Goal: Transaction & Acquisition: Purchase product/service

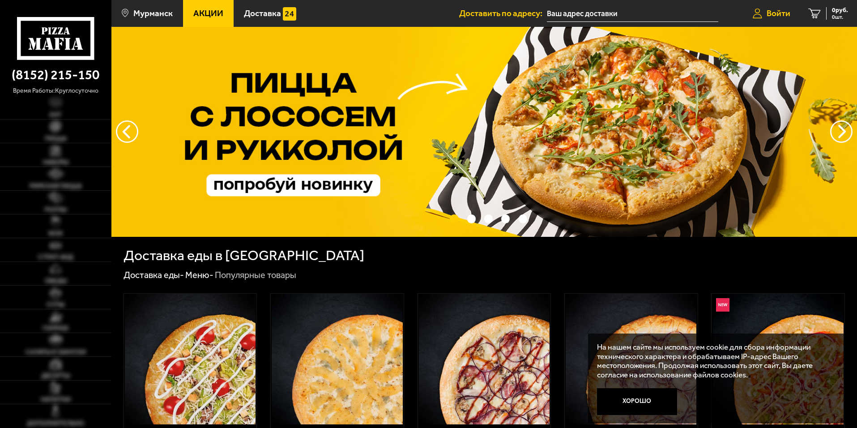
click at [774, 10] on span "Войти" at bounding box center [779, 13] width 24 height 9
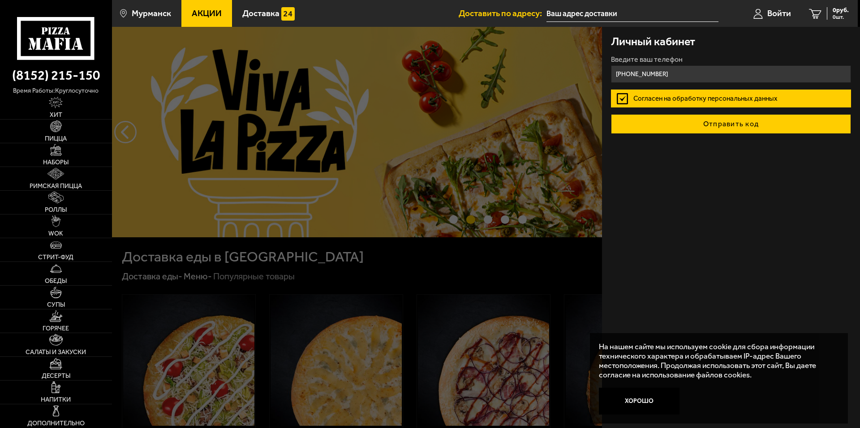
type input "[PHONE_NUMBER]"
click at [673, 126] on button "Отправить код" at bounding box center [731, 124] width 240 height 20
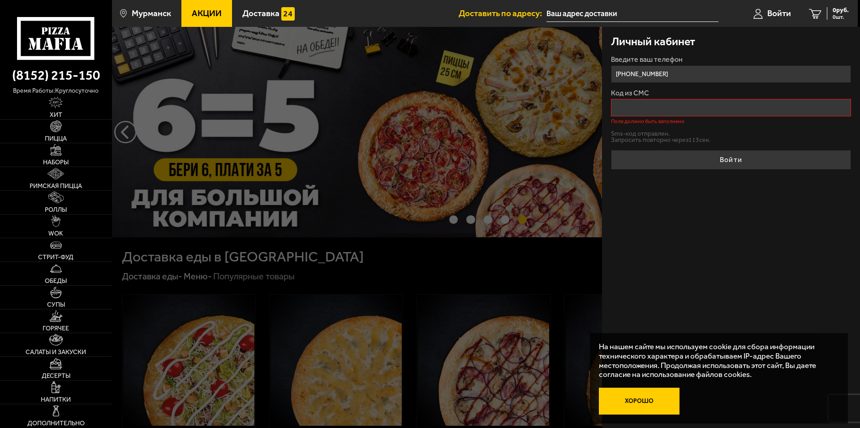
click at [622, 401] on button "Хорошо" at bounding box center [639, 401] width 81 height 27
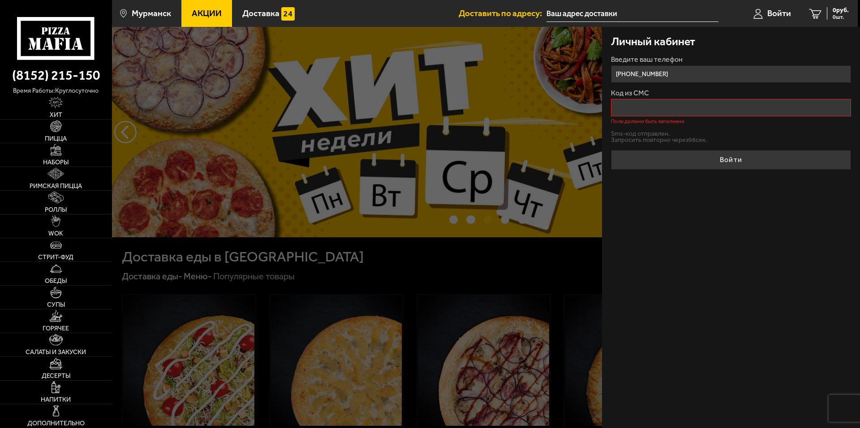
click at [628, 111] on input "Код из СМС" at bounding box center [731, 107] width 240 height 17
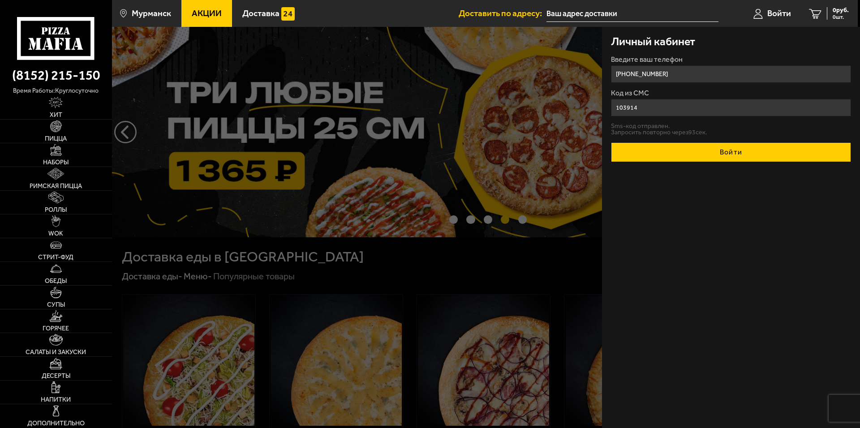
type input "103914"
click at [649, 150] on button "Войти" at bounding box center [731, 152] width 240 height 20
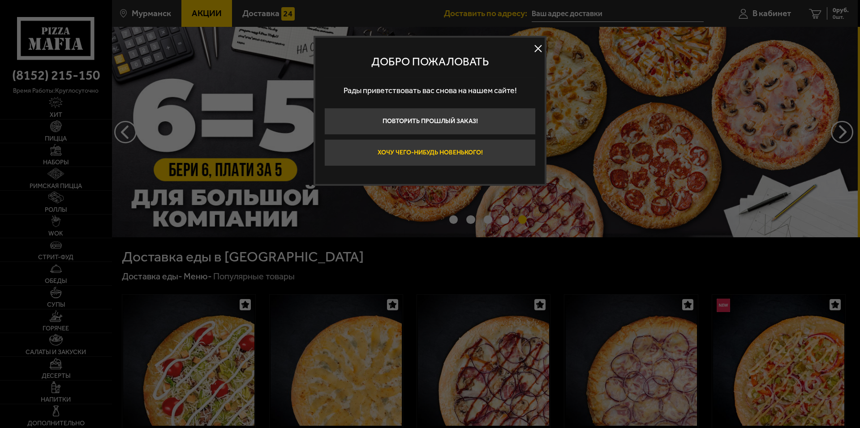
click at [429, 155] on button "Хочу чего-нибудь новенького!" at bounding box center [429, 152] width 211 height 27
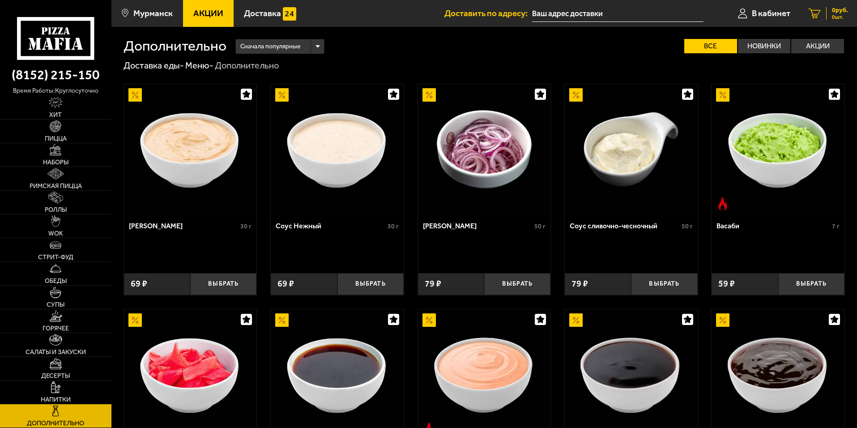
click at [815, 13] on icon at bounding box center [815, 14] width 13 height 10
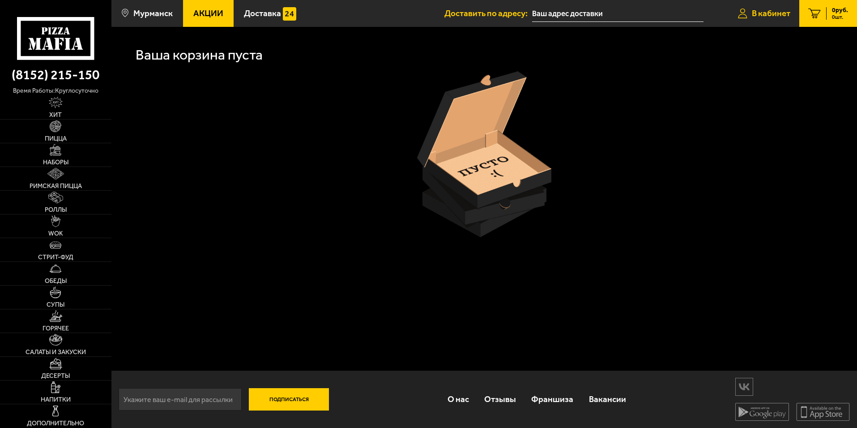
click at [759, 21] on link "В кабинет" at bounding box center [764, 13] width 70 height 27
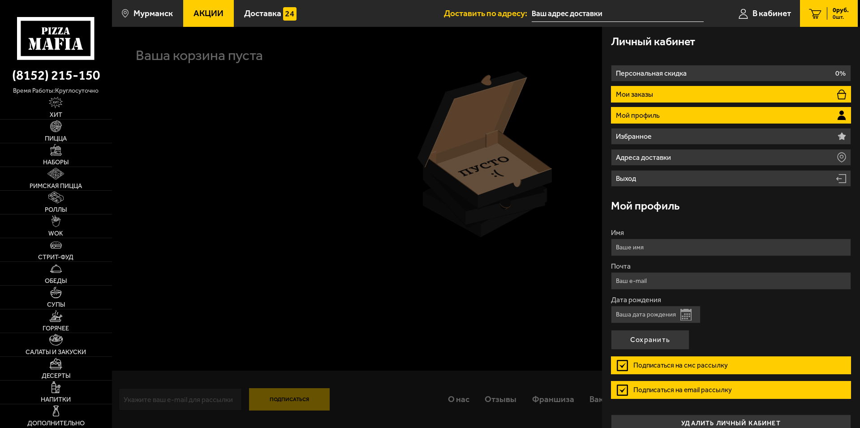
click at [704, 98] on li "Мои заказы" at bounding box center [731, 94] width 240 height 17
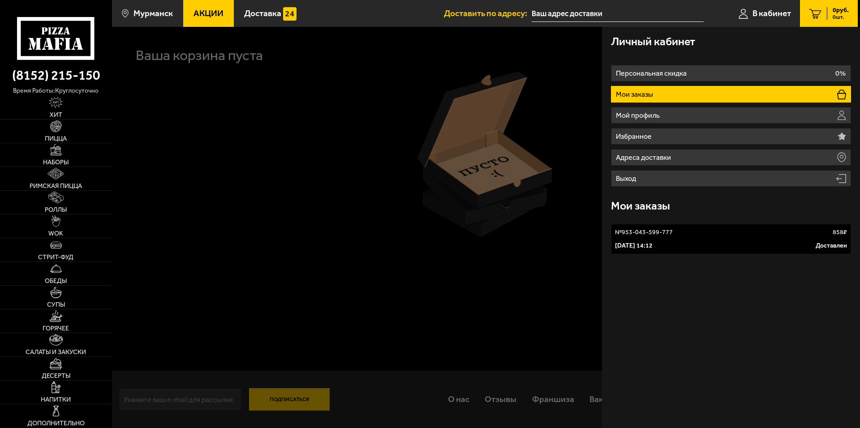
click at [269, 178] on div at bounding box center [542, 241] width 860 height 428
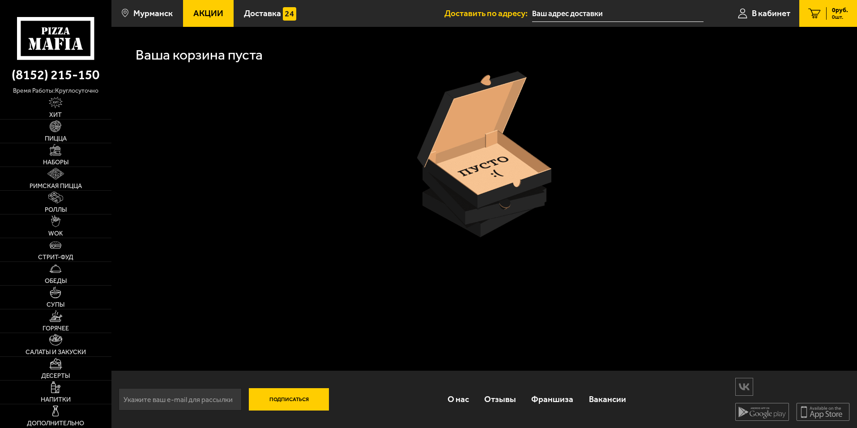
click at [813, 17] on icon at bounding box center [815, 14] width 13 height 10
click at [763, 12] on span "В кабинет" at bounding box center [771, 13] width 39 height 9
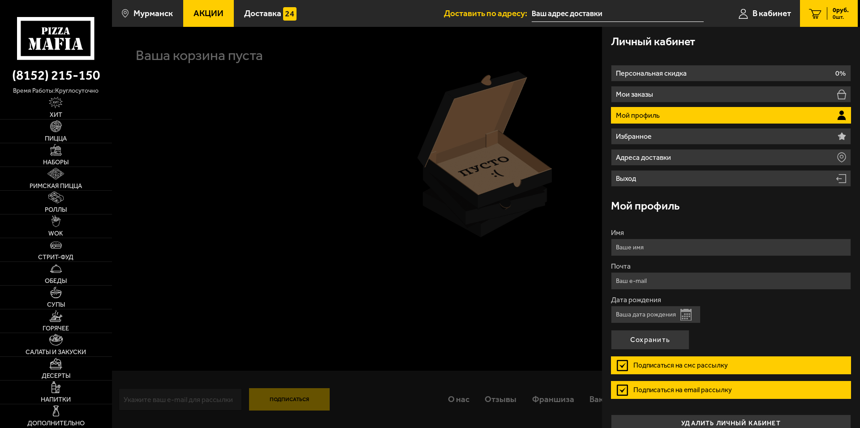
click at [284, 150] on div at bounding box center [542, 241] width 860 height 428
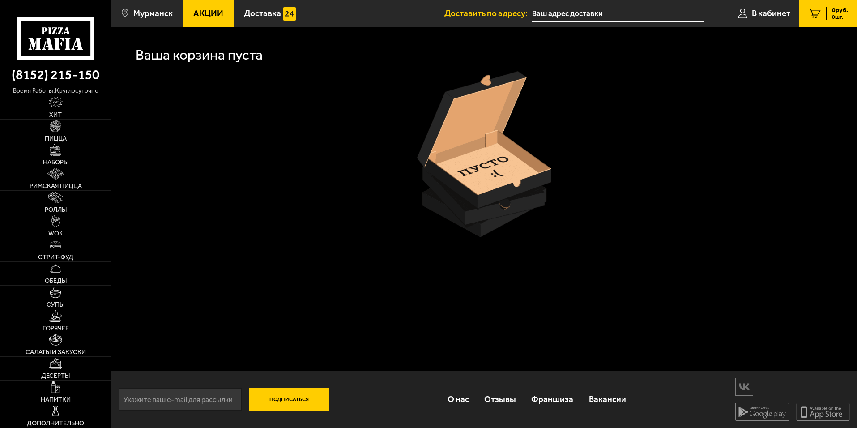
click at [54, 224] on img at bounding box center [55, 221] width 9 height 12
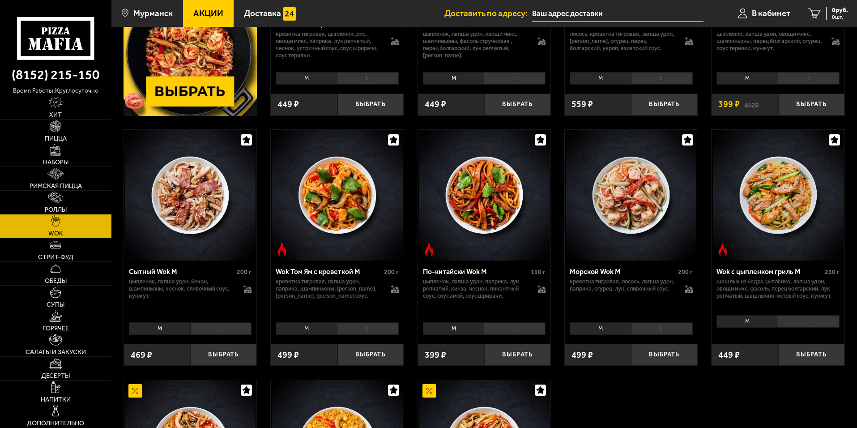
scroll to position [313, 0]
